Goal: Task Accomplishment & Management: Manage account settings

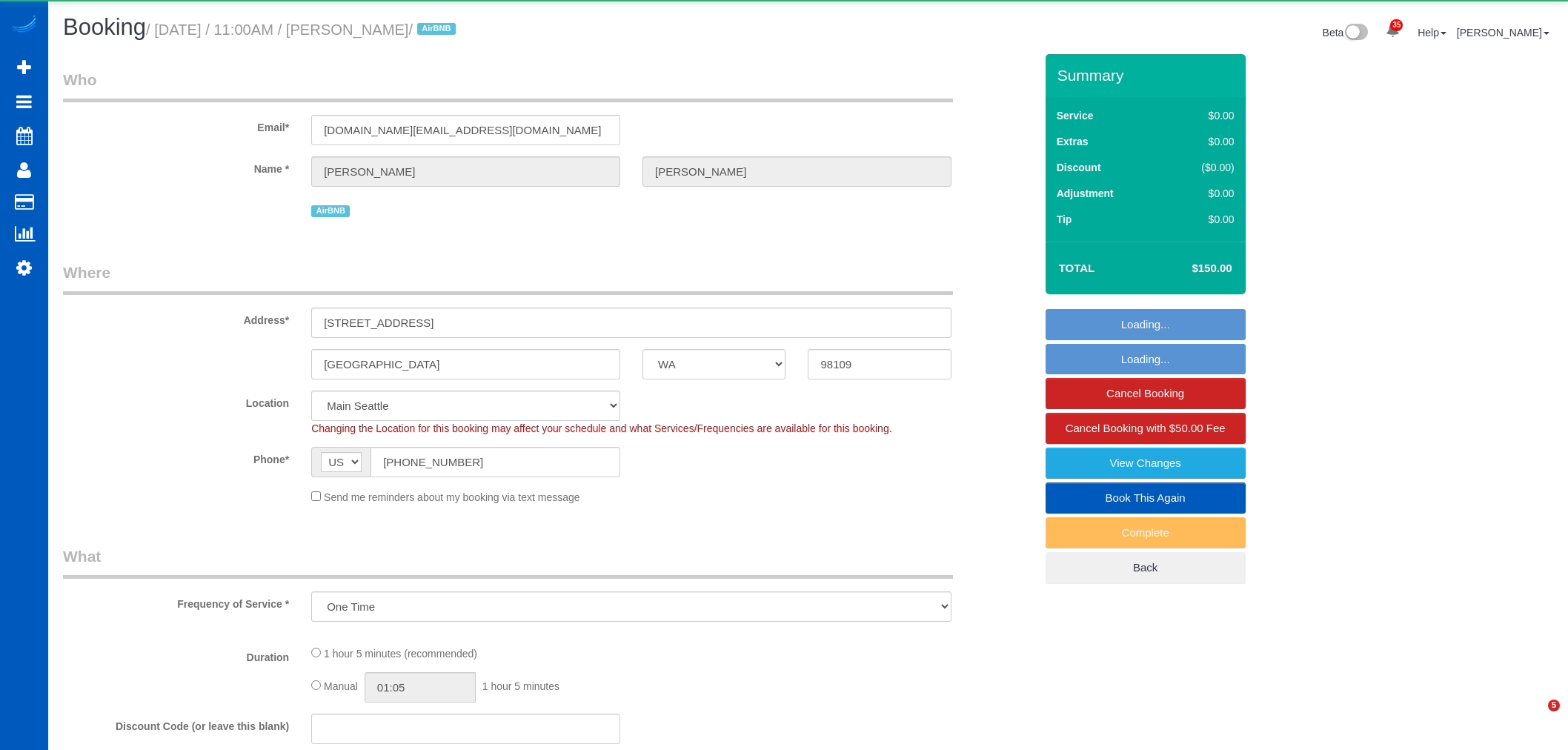
select select "WA"
select select "object:9377"
select select "199"
select select "2"
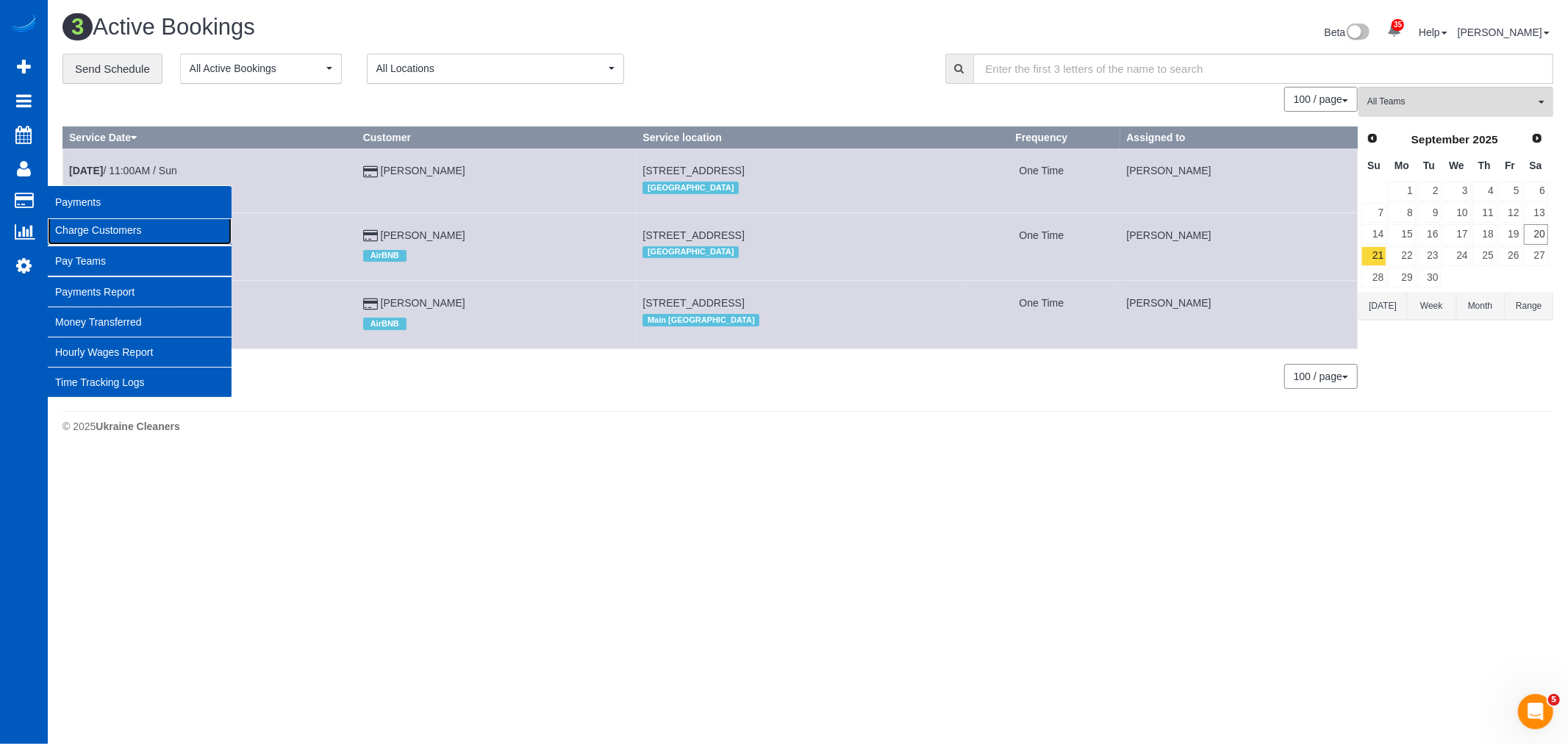
click at [123, 235] on link "Charge Customers" at bounding box center [140, 230] width 184 height 29
select select
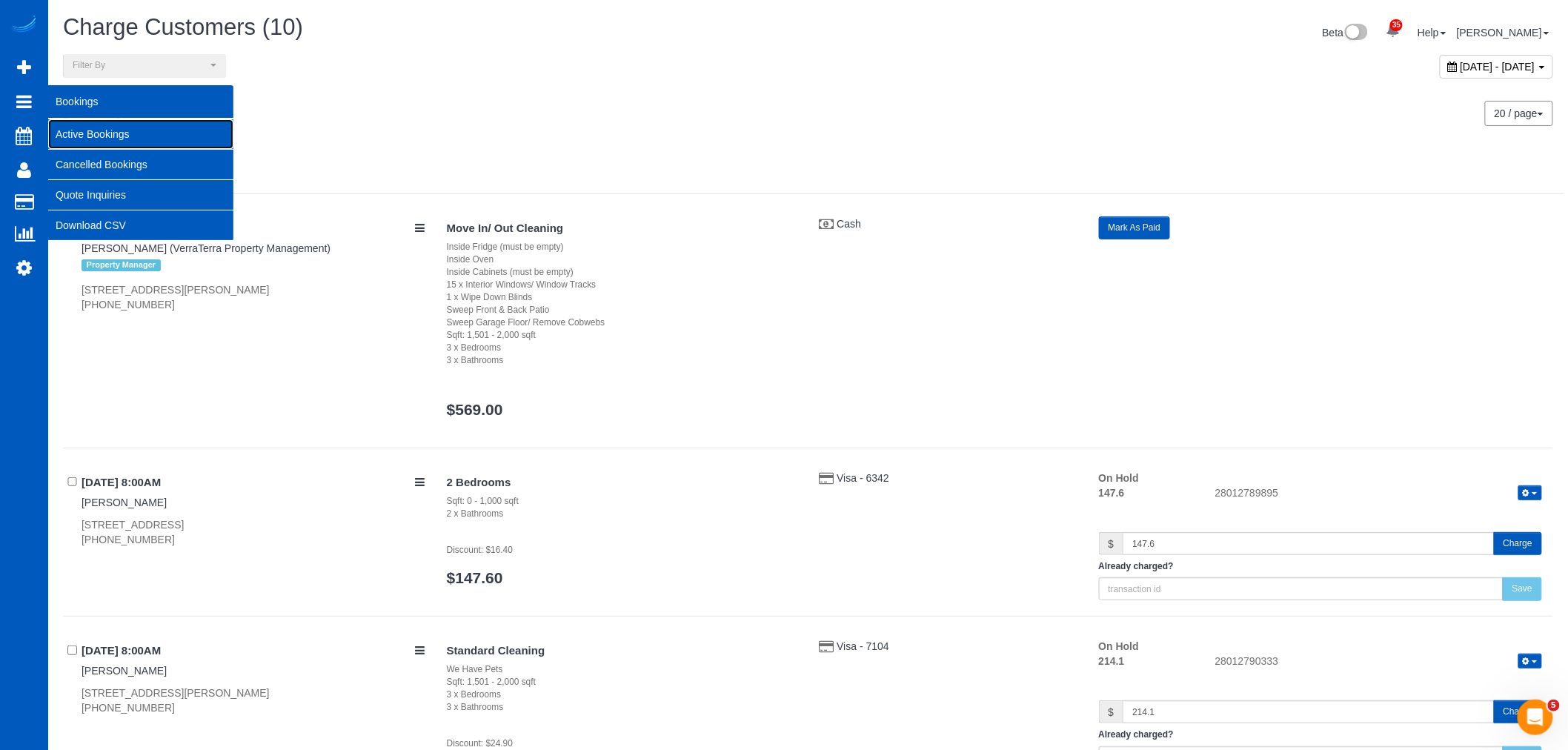
click at [73, 136] on link "Active Bookings" at bounding box center [141, 134] width 185 height 30
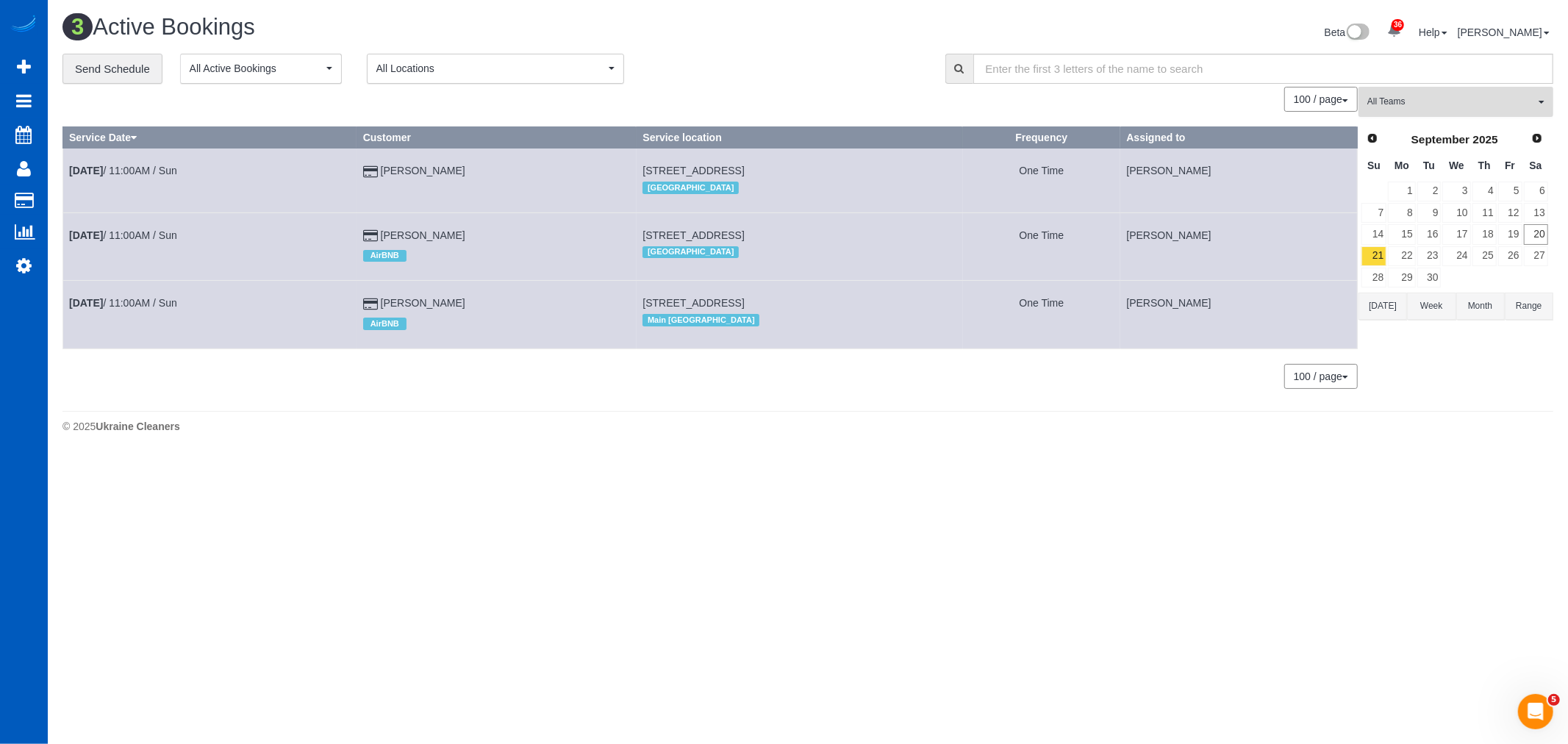
click at [1439, 92] on button "All Teams" at bounding box center [1455, 102] width 195 height 30
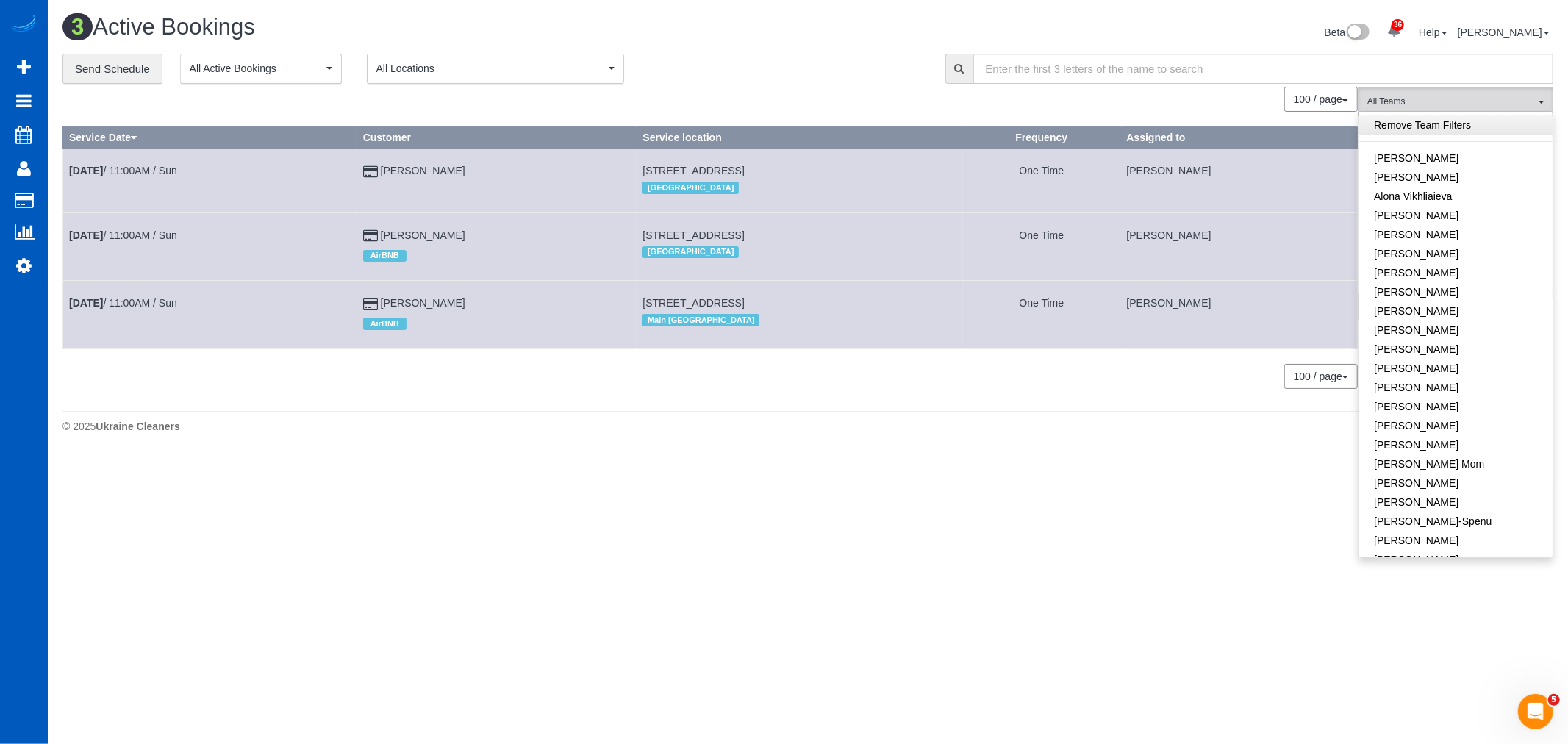
click at [1438, 127] on link "Remove Team Filters" at bounding box center [1455, 125] width 194 height 19
click at [1133, 400] on div "0 Bookings found. We couldn't find any bookings that matched your search. Creat…" at bounding box center [710, 245] width 1296 height 316
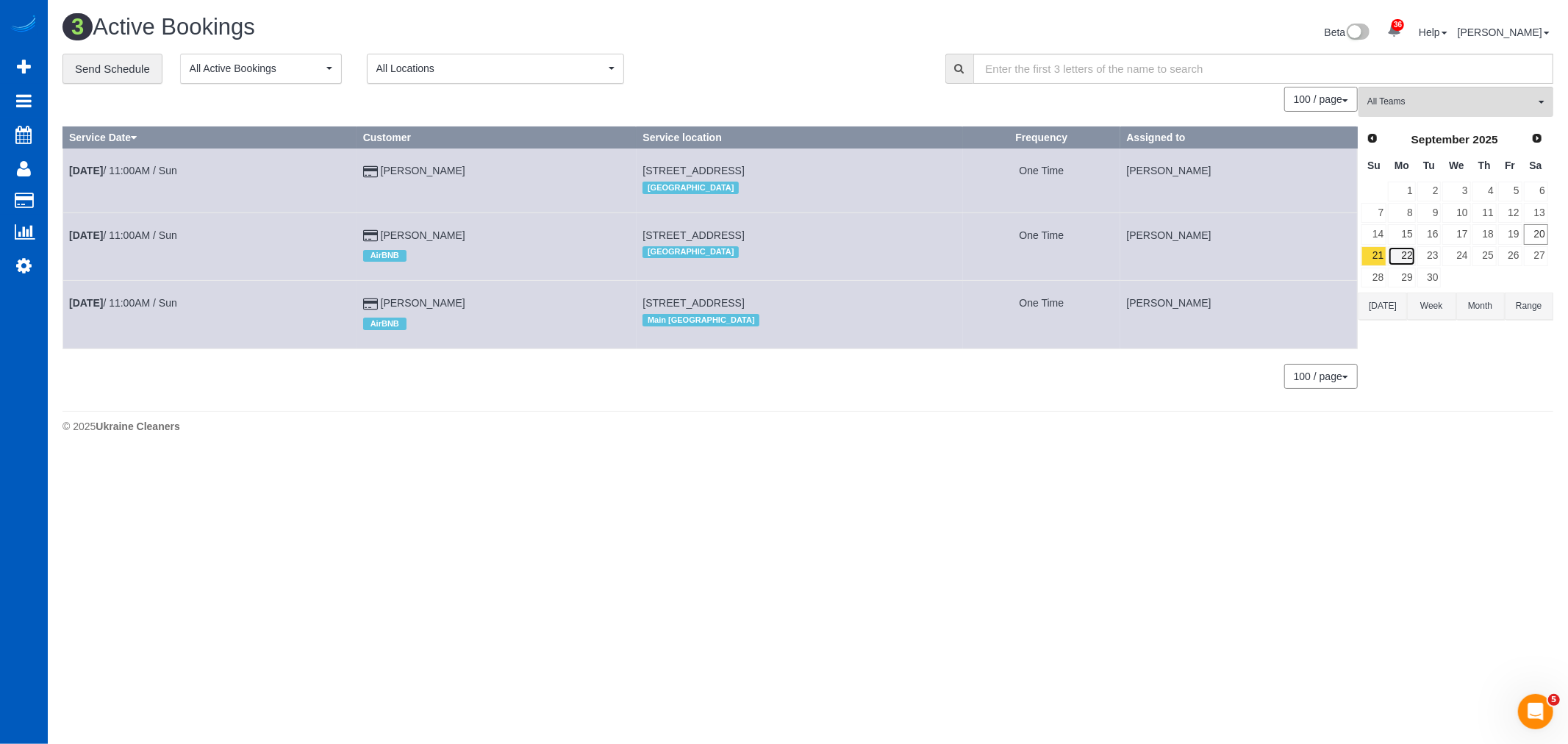
click at [1407, 263] on link "22" at bounding box center [1401, 256] width 27 height 20
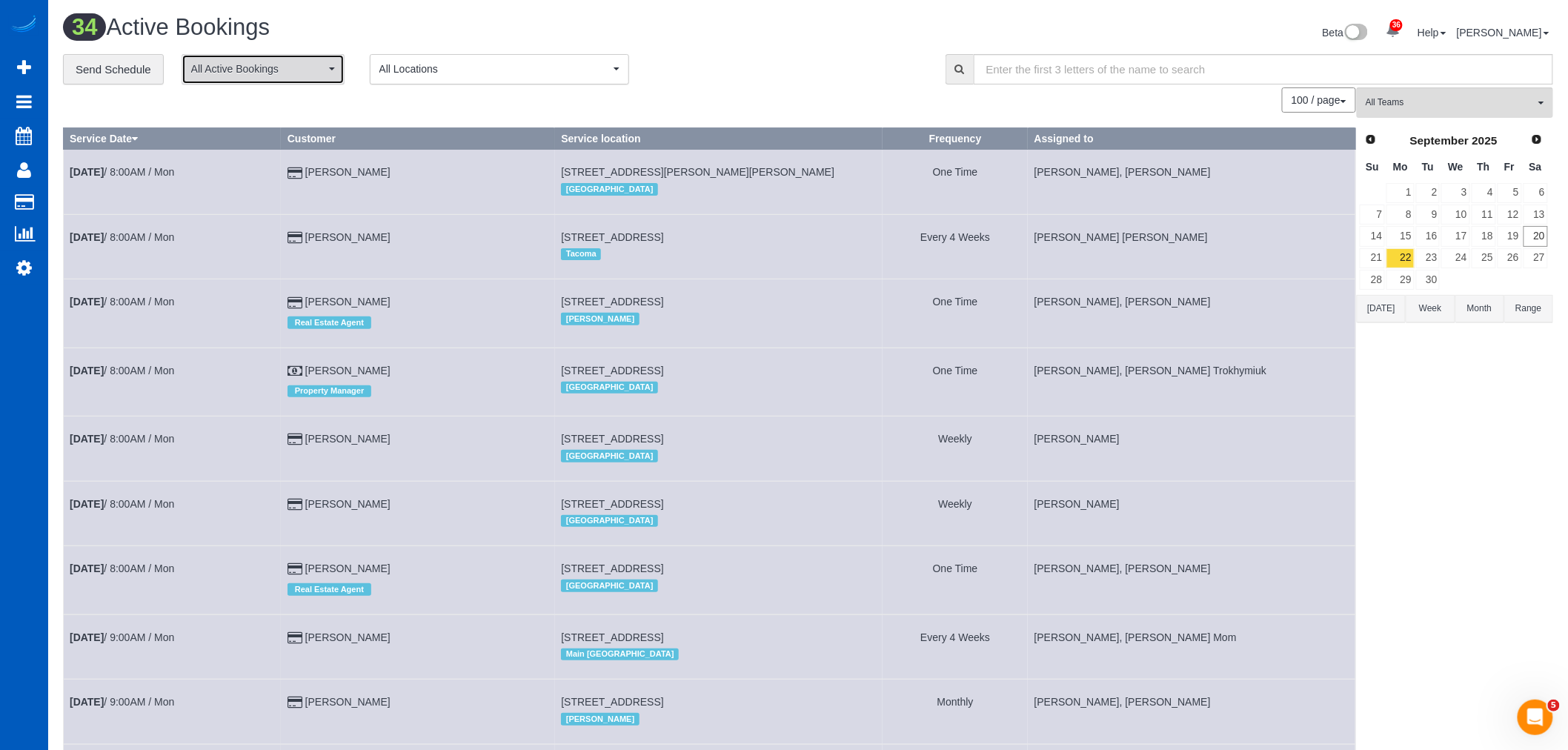
click at [277, 68] on span "All Active Bookings" at bounding box center [258, 69] width 134 height 15
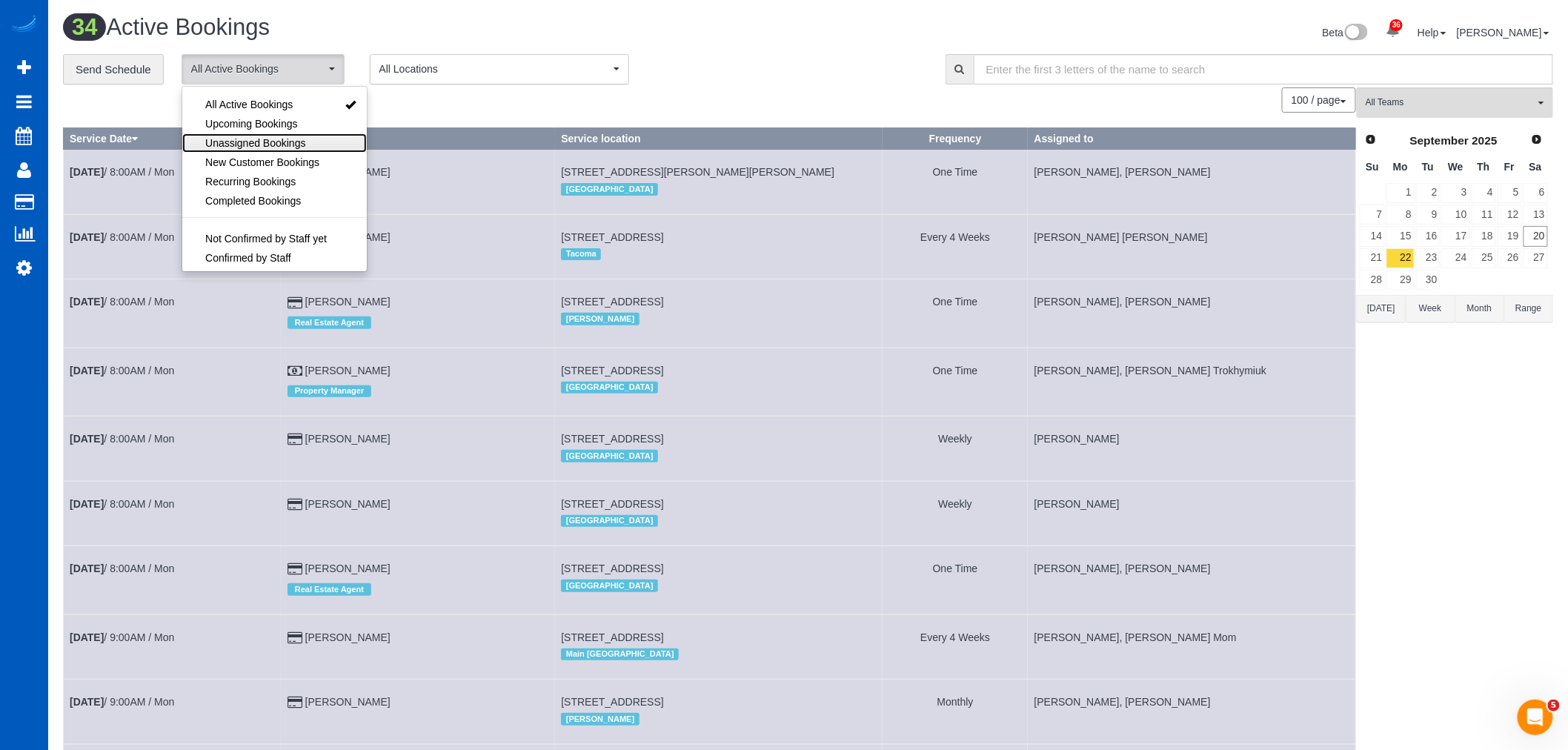
click at [269, 137] on span "Unassigned Bookings" at bounding box center [255, 143] width 100 height 15
select select "**********"
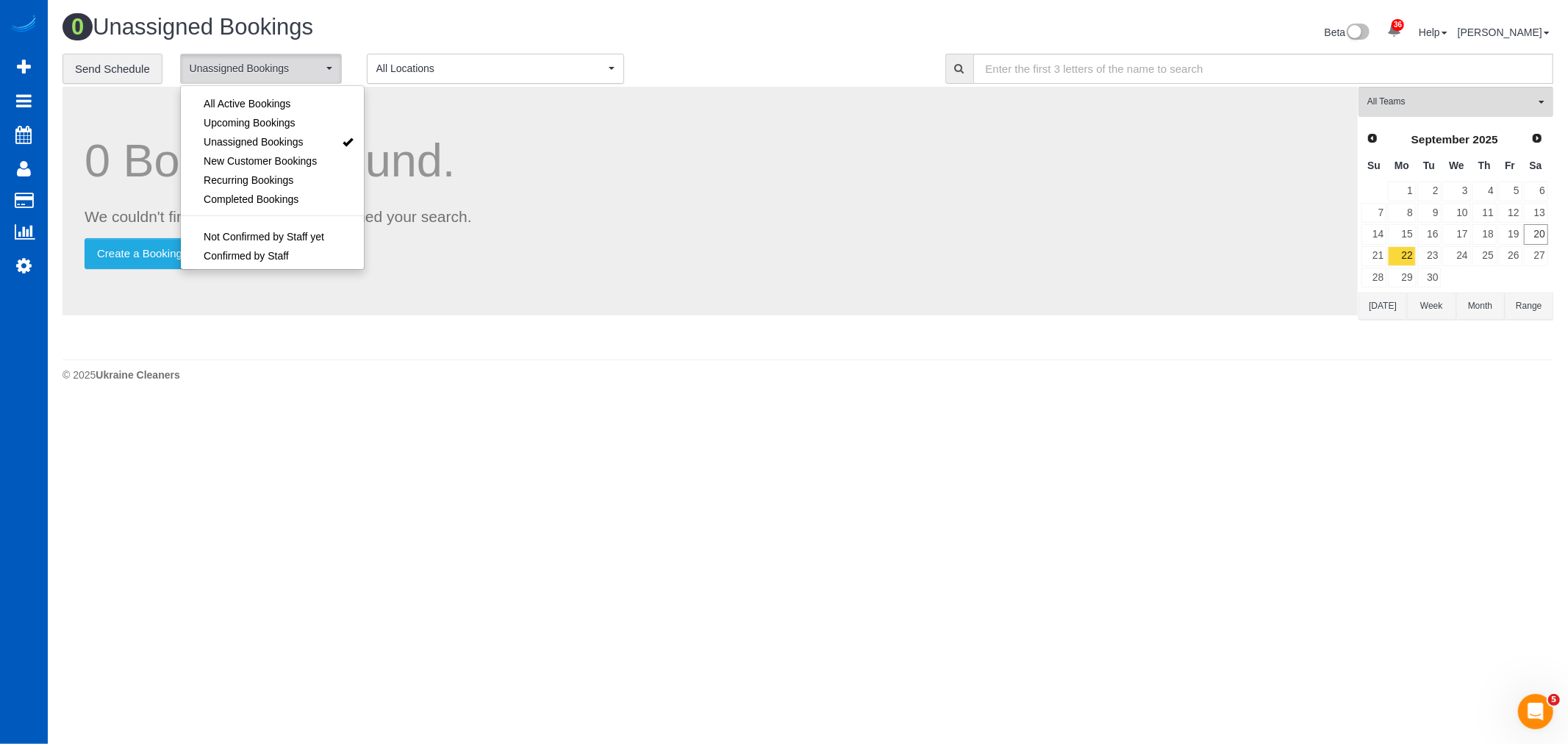
drag, startPoint x: 1501, startPoint y: 319, endPoint x: 1483, endPoint y: 305, distance: 22.8
click at [1489, 312] on button "Month" at bounding box center [1480, 306] width 49 height 27
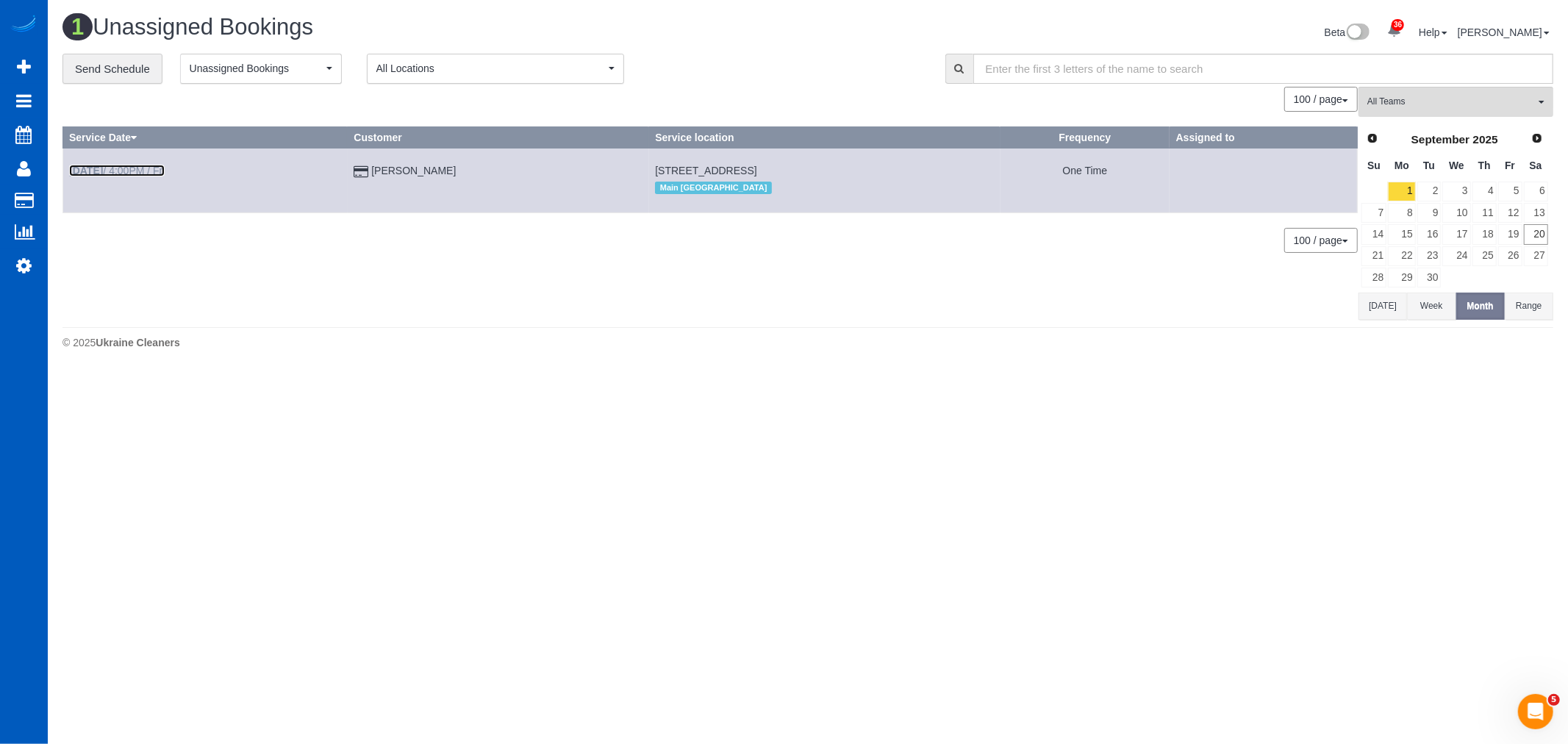
click at [141, 172] on link "[DATE] 4:00PM / Fri" at bounding box center [117, 171] width 96 height 12
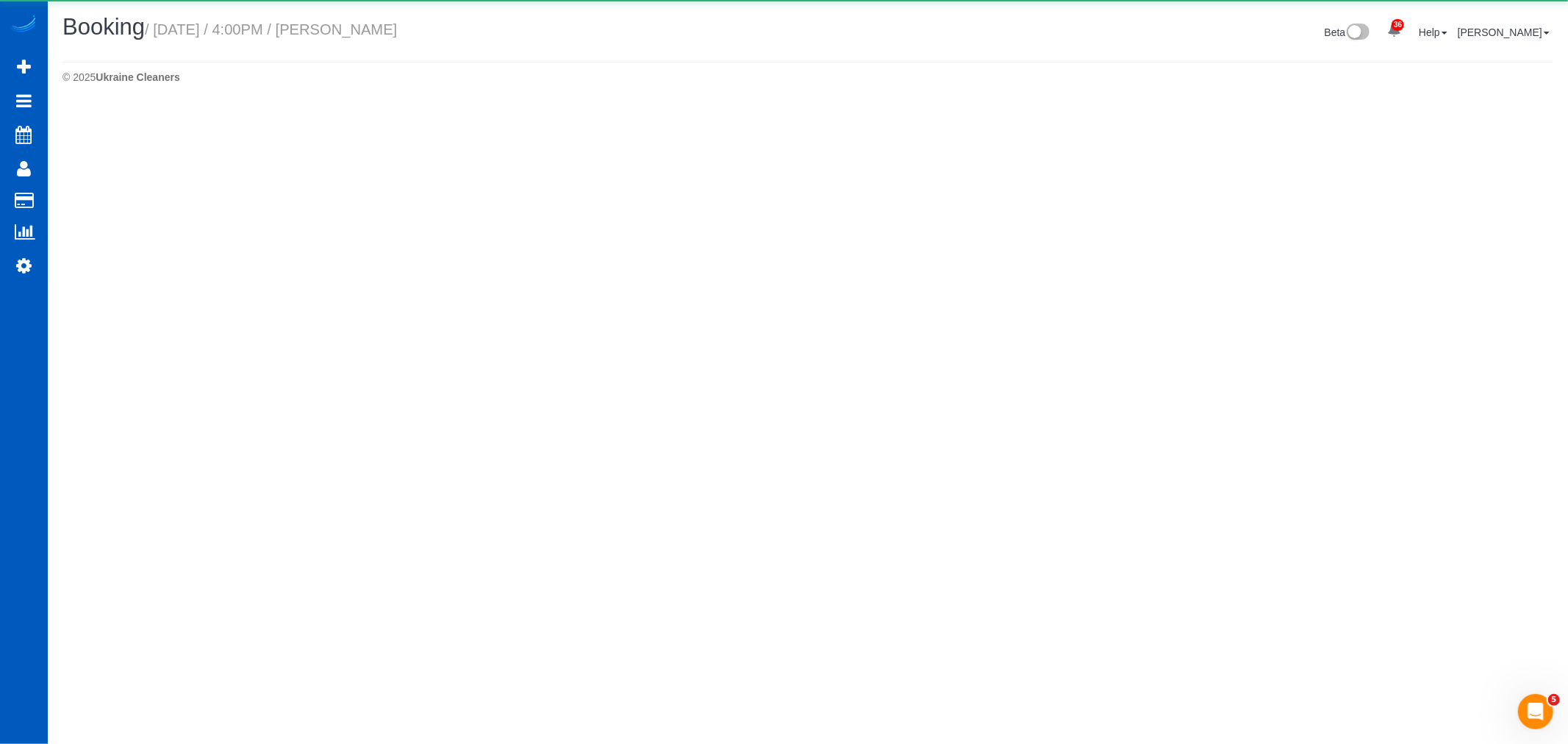
select select "WA"
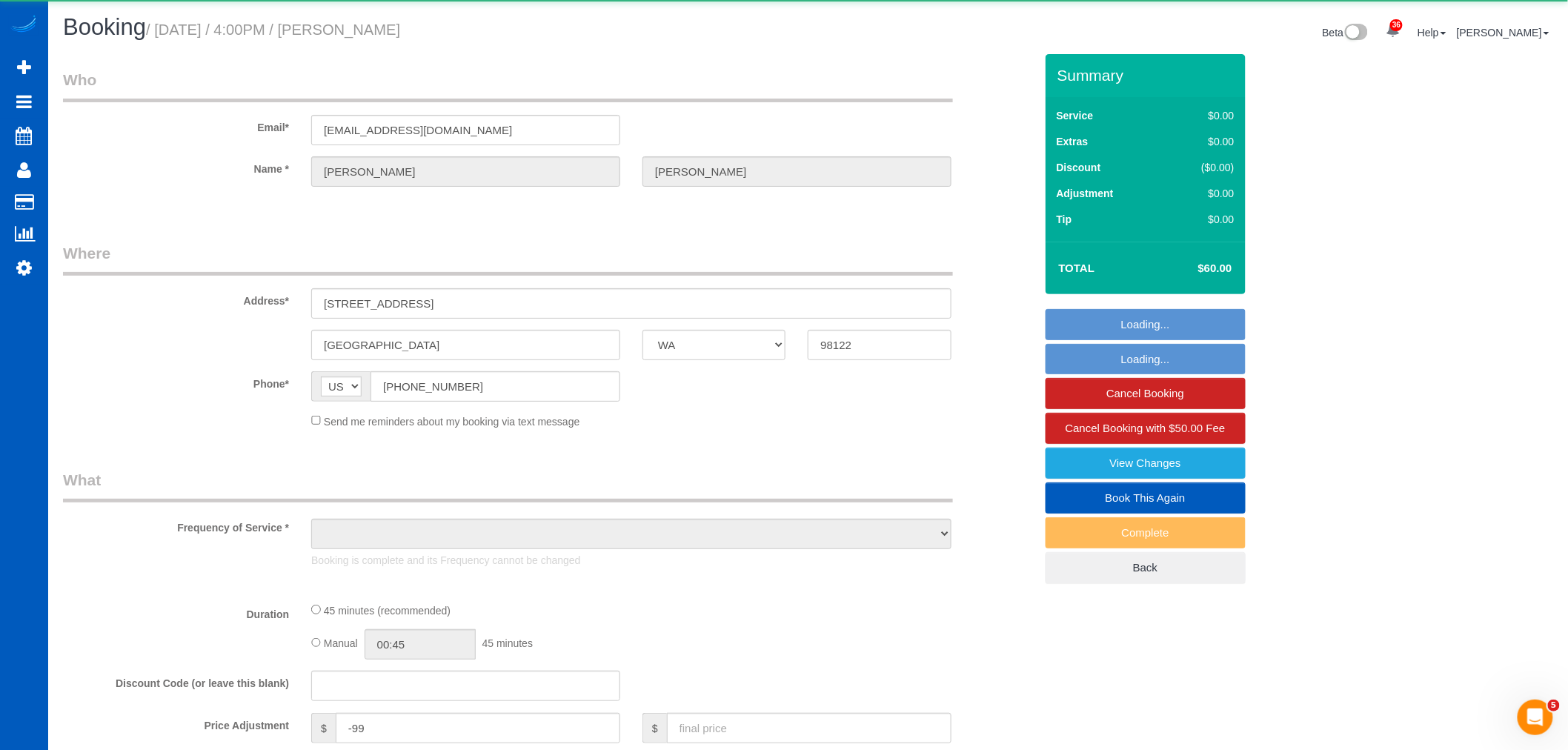
select select "string:fspay-31dfdf74-2281-4b6f-8da6-ba78b56676f9"
select select "object:12019"
select select "199"
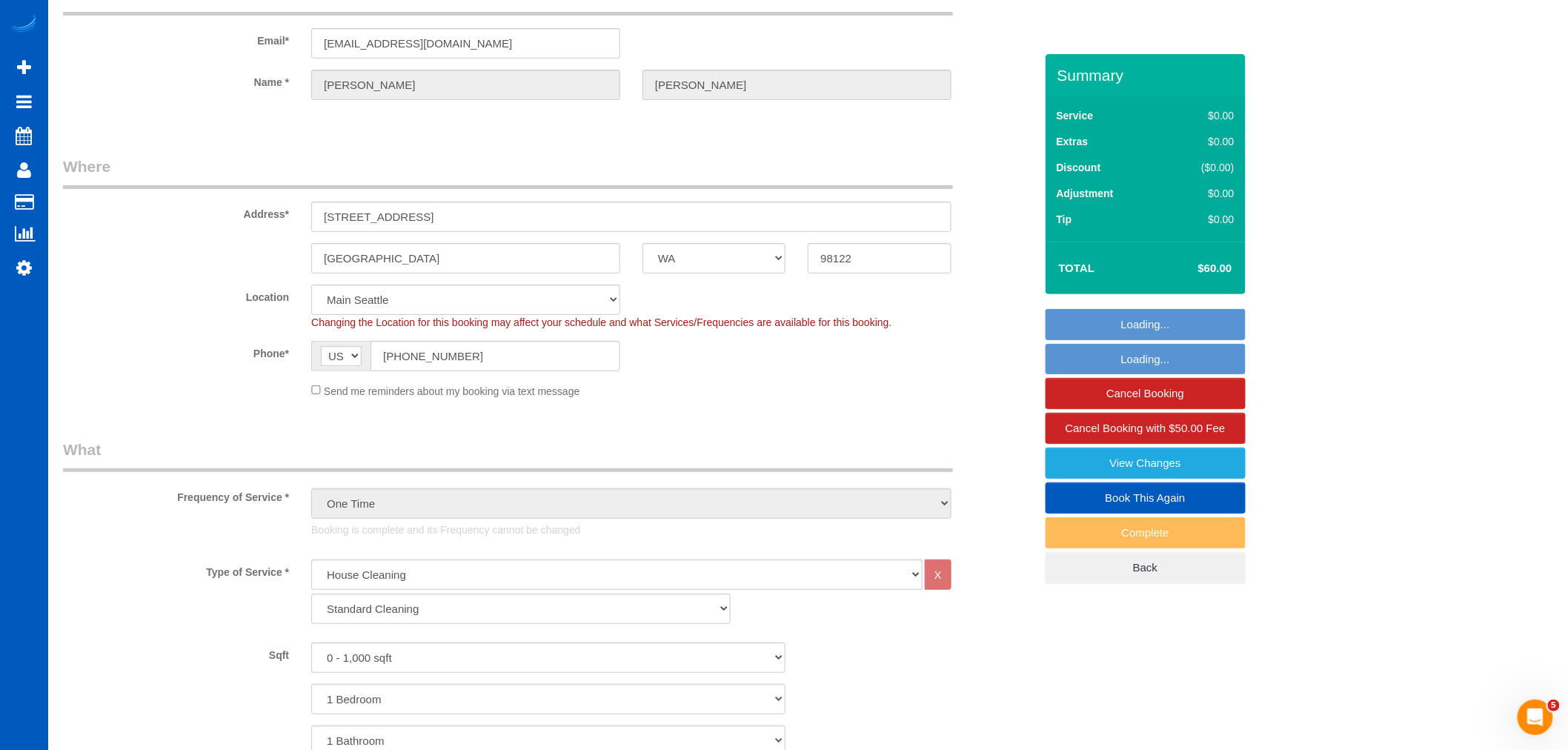
select select "object:12283"
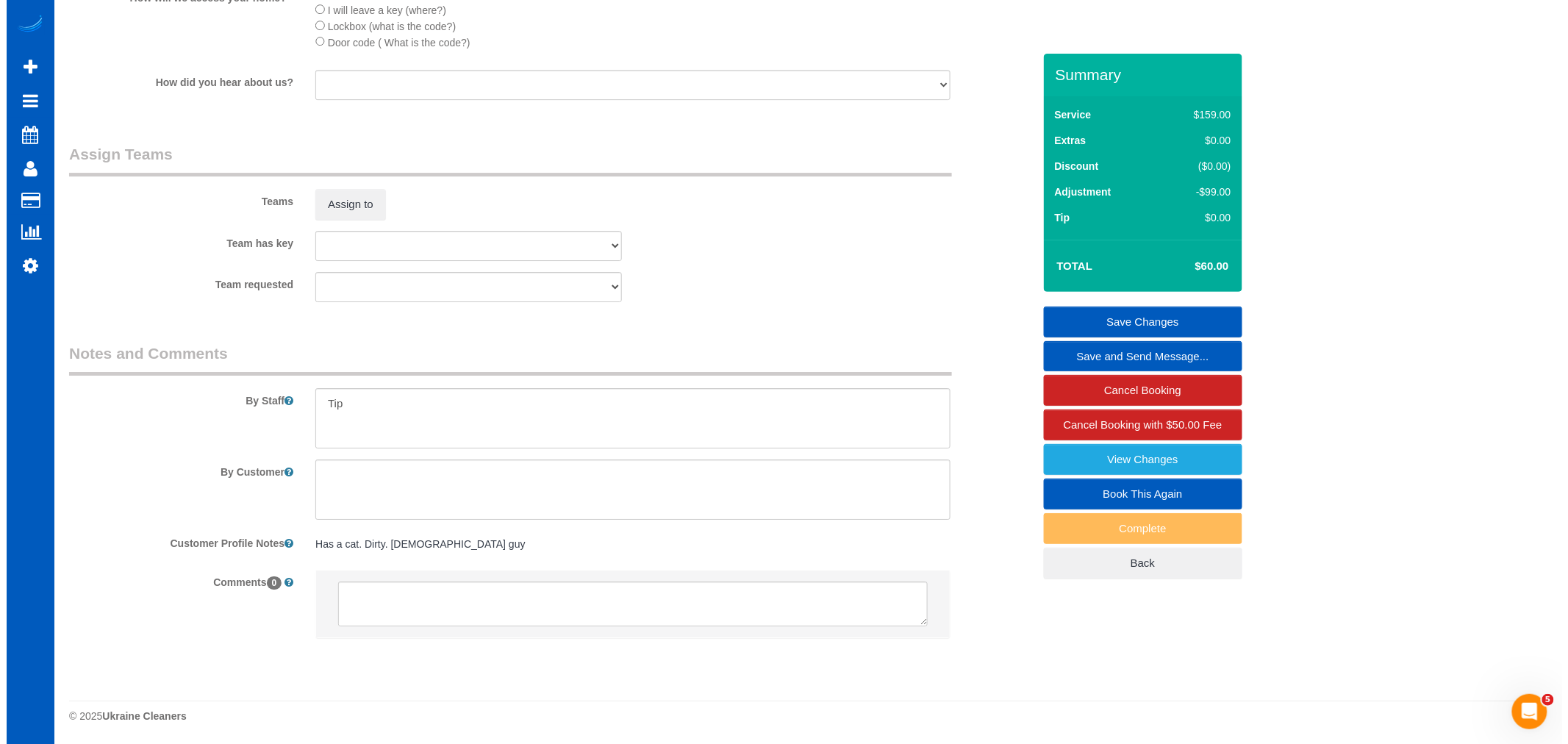
scroll to position [1950, 0]
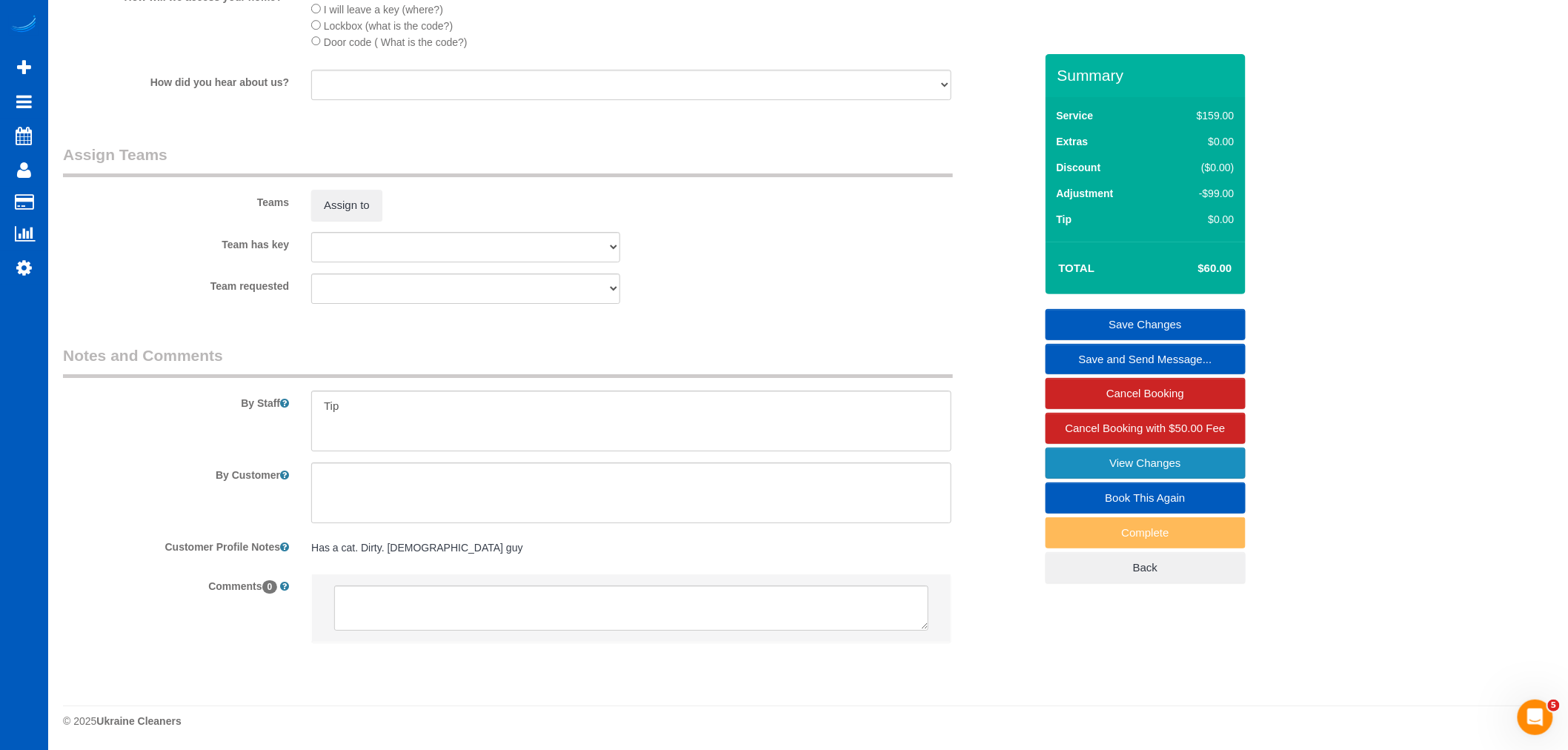
click at [1113, 463] on link "View Changes" at bounding box center [1146, 463] width 200 height 31
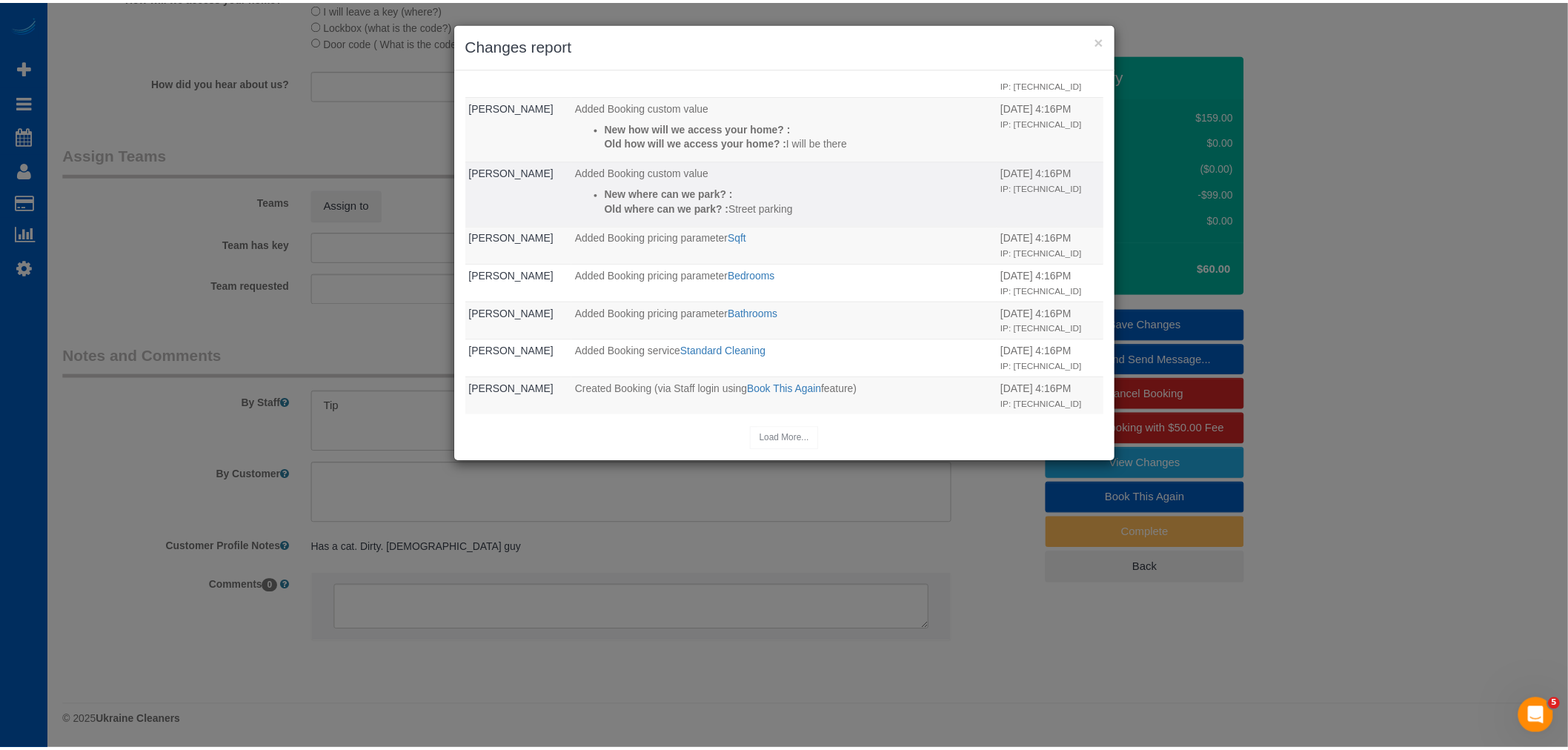
scroll to position [251, 0]
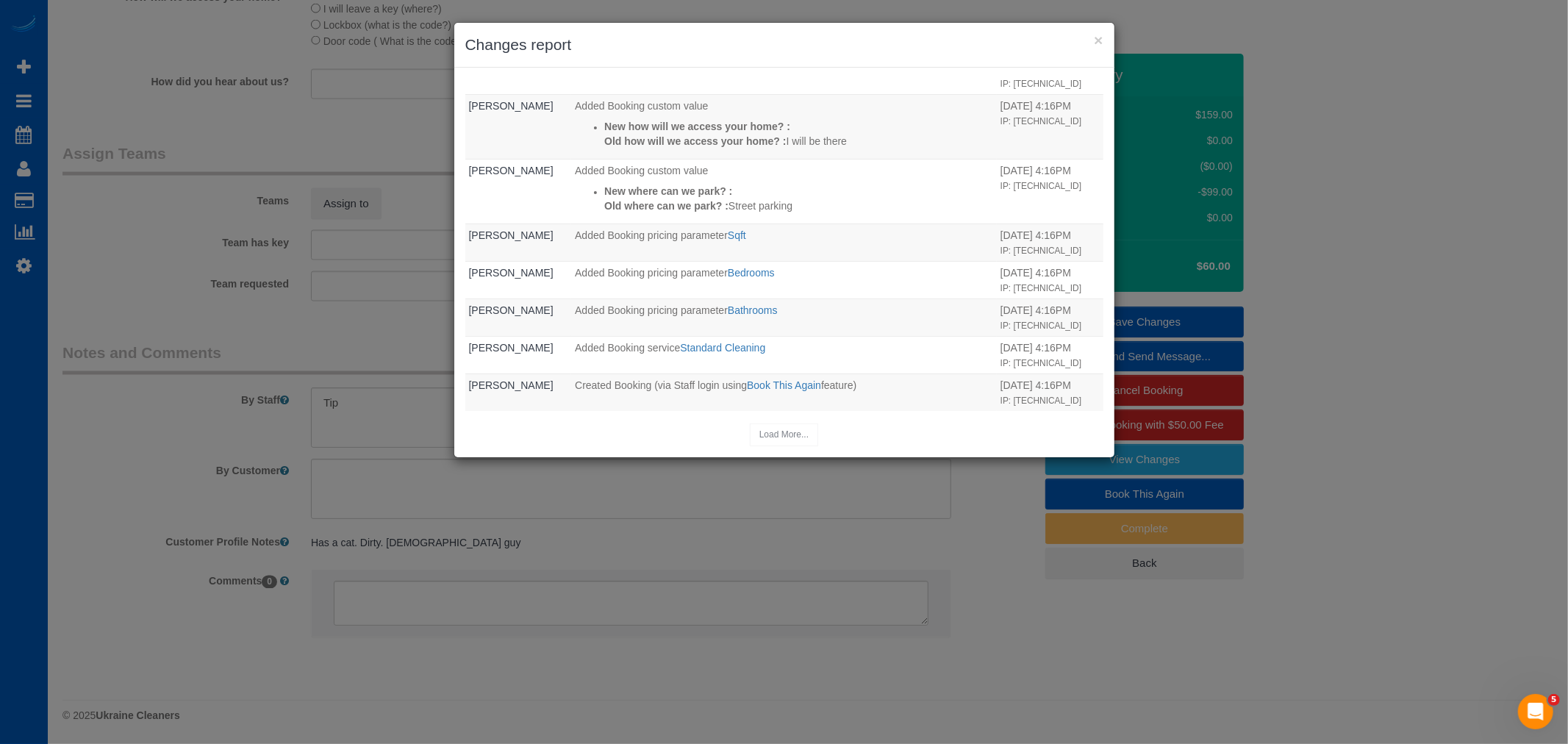
drag, startPoint x: 1104, startPoint y: 48, endPoint x: 1098, endPoint y: 40, distance: 10.0
click at [1103, 47] on div "× Changes report" at bounding box center [784, 45] width 660 height 45
click at [1098, 40] on button "×" at bounding box center [1099, 40] width 9 height 15
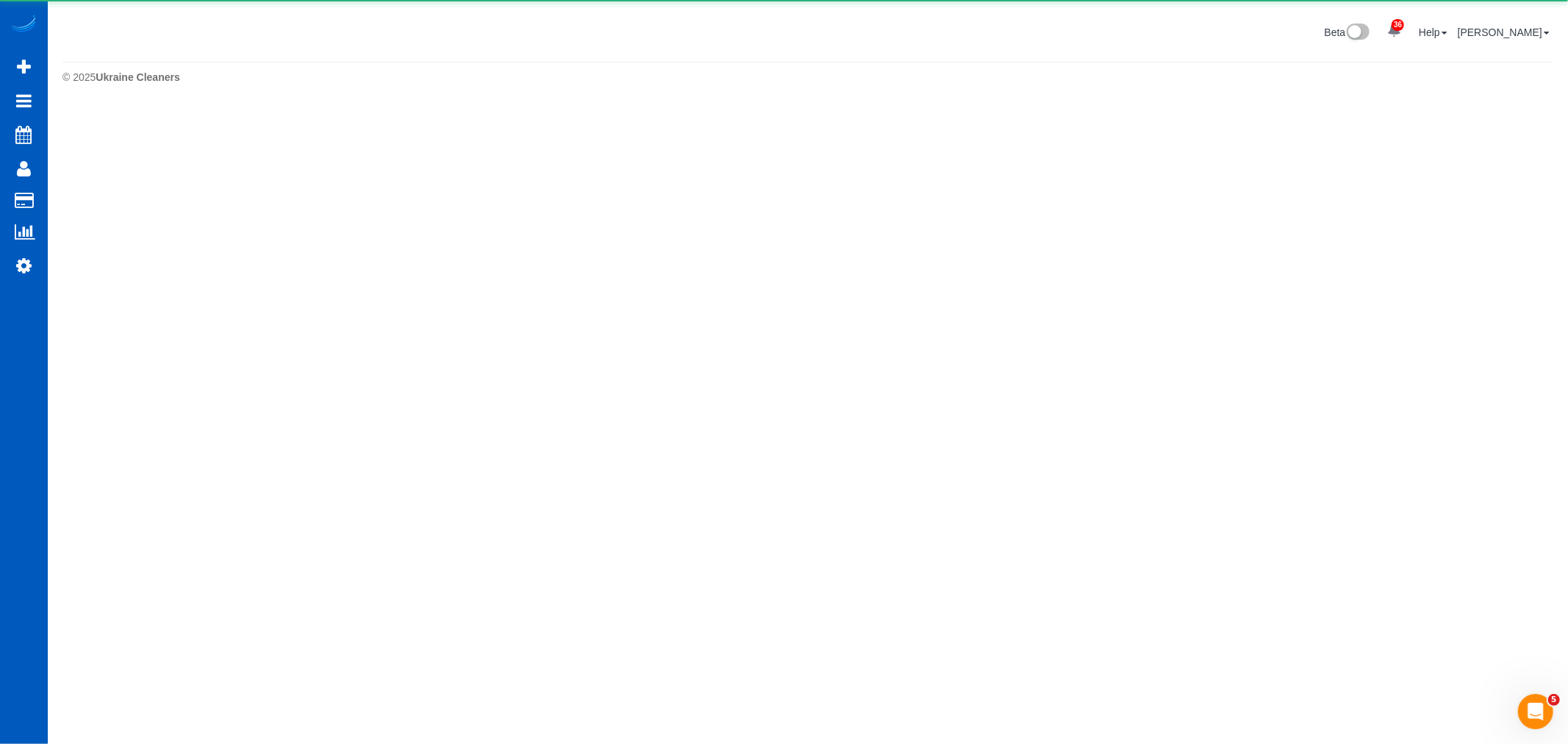
select select "**********"
